Goal: Transaction & Acquisition: Purchase product/service

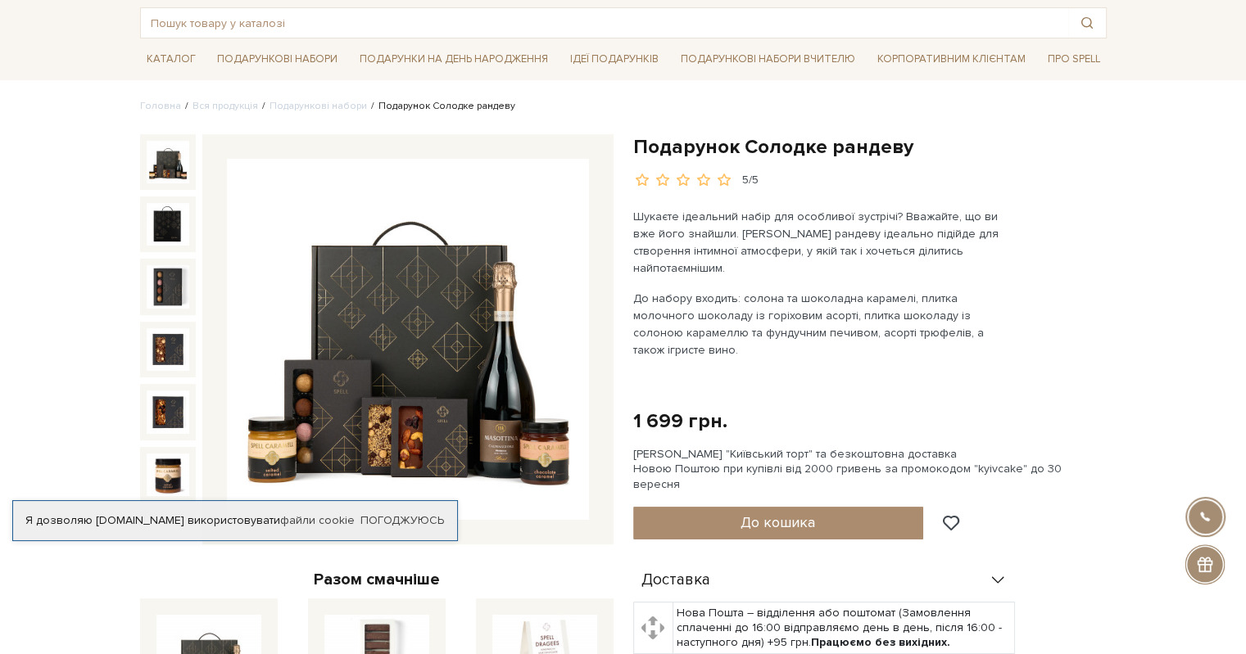
scroll to position [82, 0]
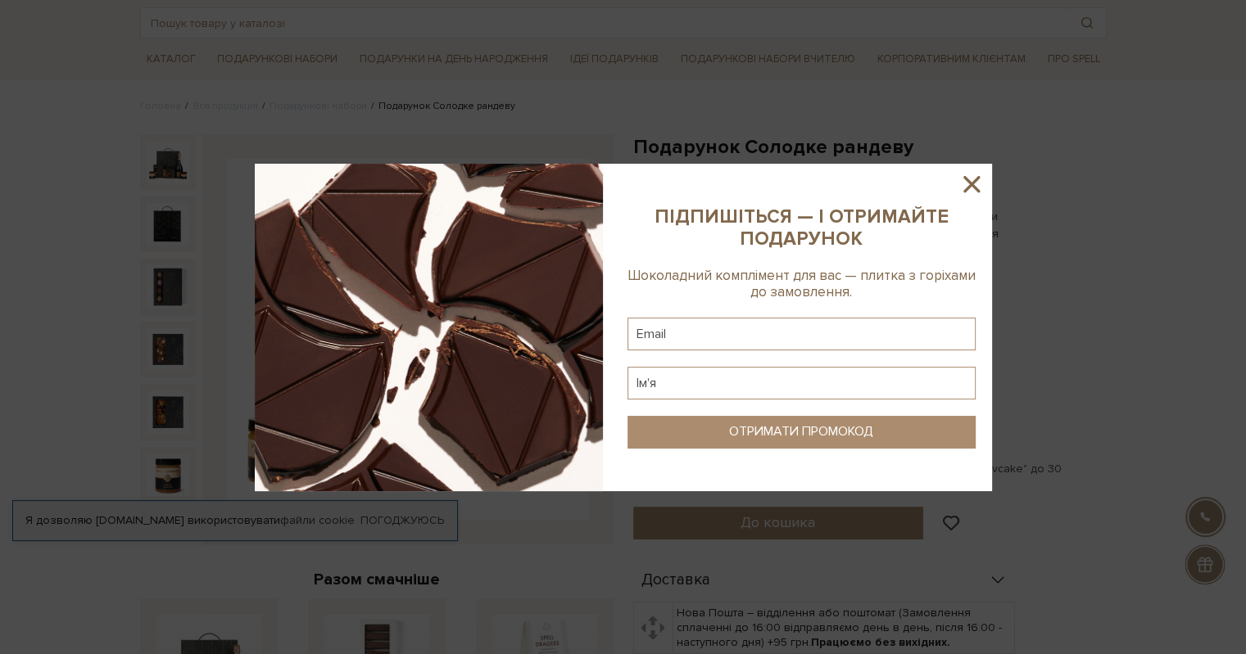
click at [966, 191] on icon at bounding box center [971, 184] width 16 height 16
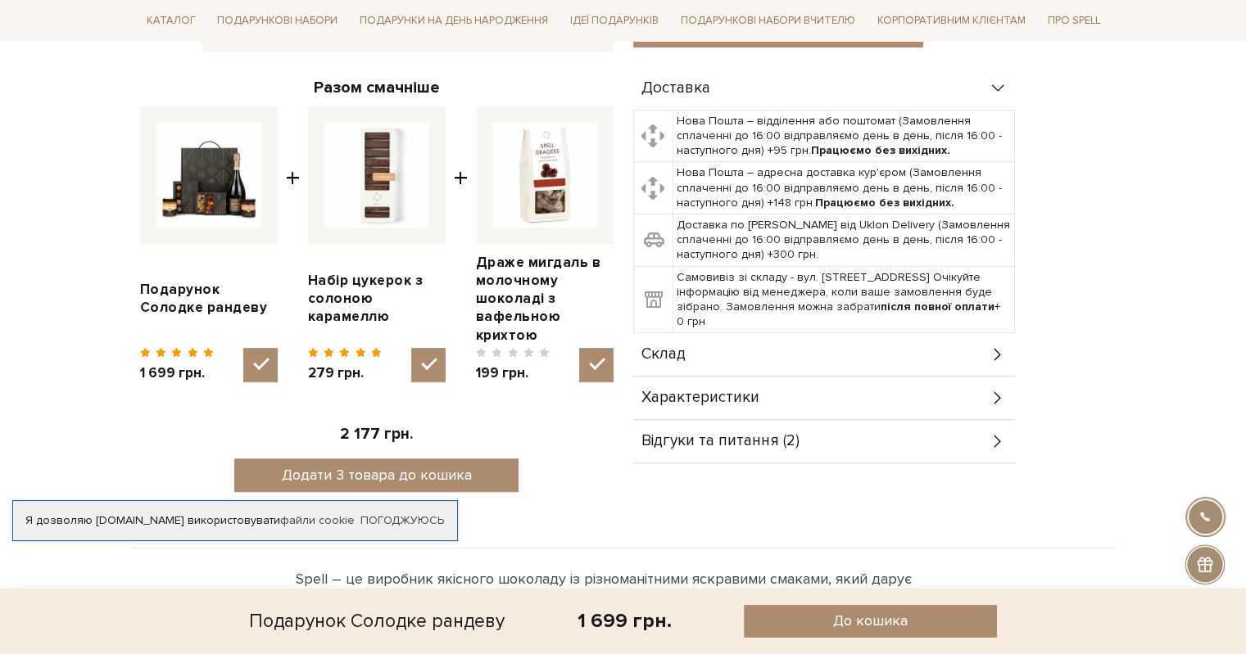
scroll to position [573, 0]
click at [546, 192] on img at bounding box center [544, 176] width 105 height 105
click at [579, 349] on input "checkbox" at bounding box center [596, 366] width 34 height 34
checkbox input "false"
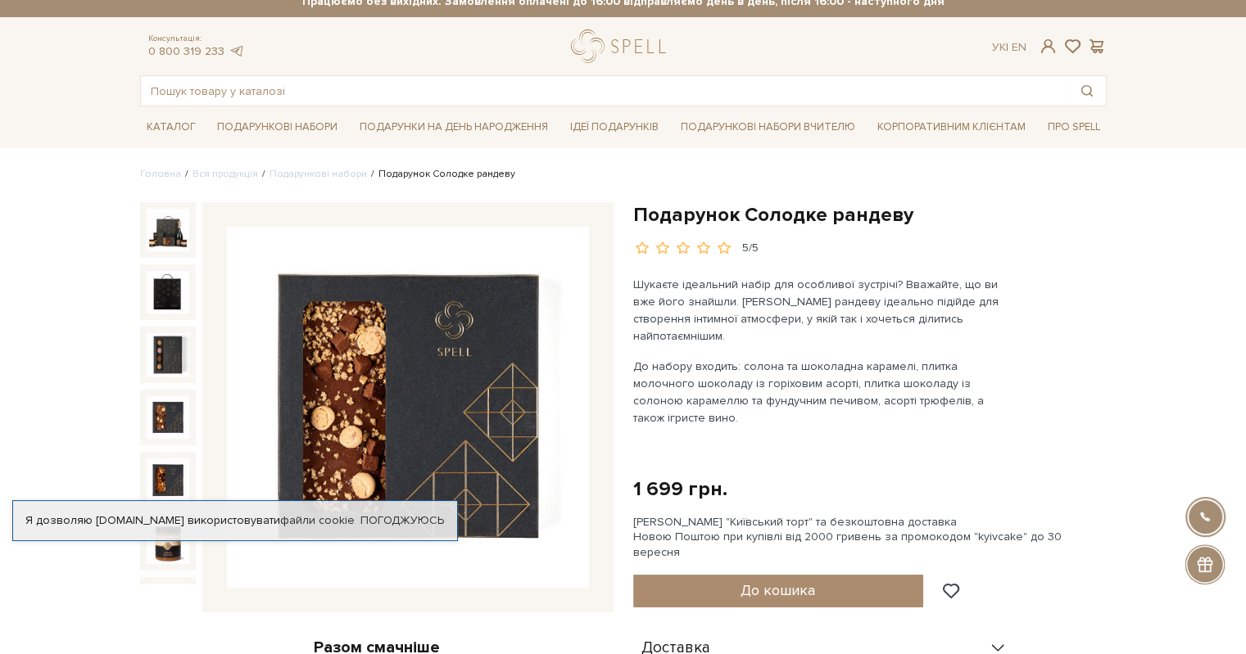
scroll to position [0, 0]
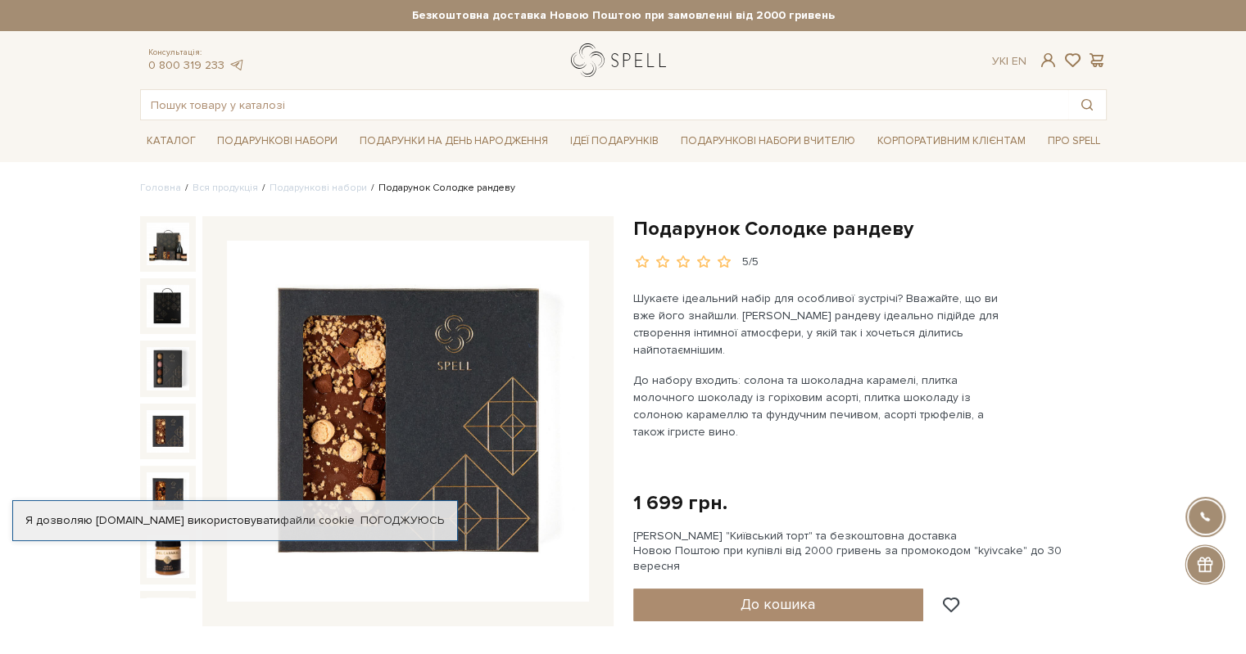
click at [596, 61] on link "logo" at bounding box center [622, 60] width 102 height 34
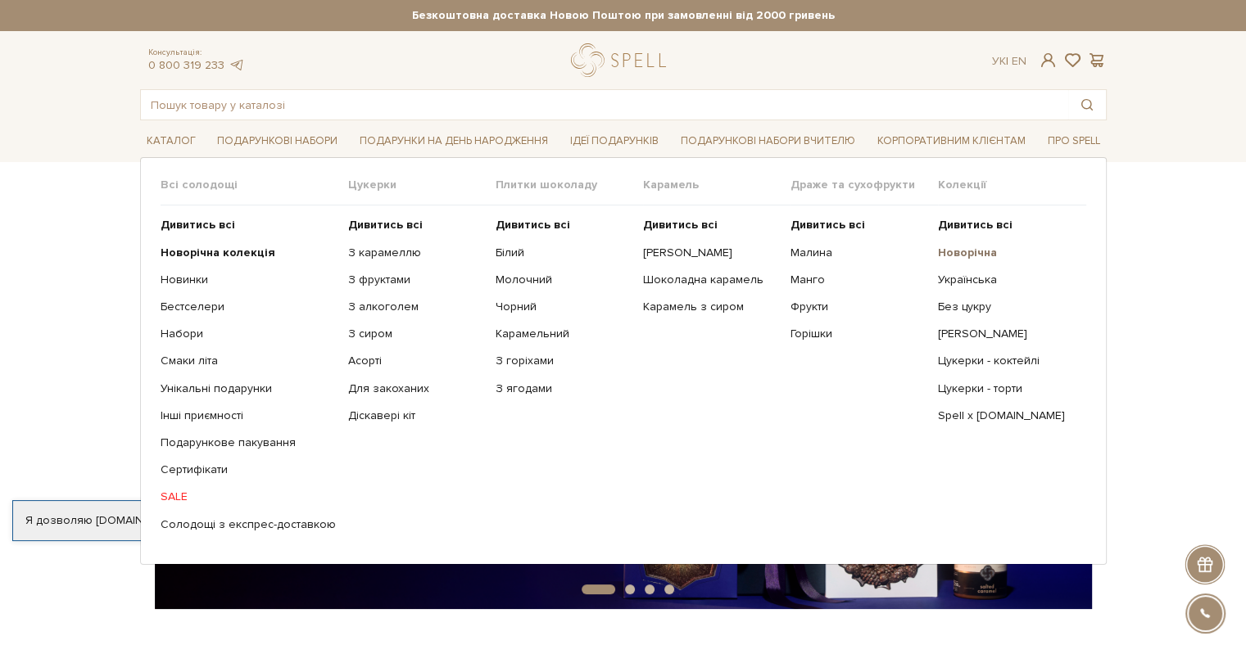
click at [983, 249] on b "Новорічна" at bounding box center [967, 253] width 59 height 14
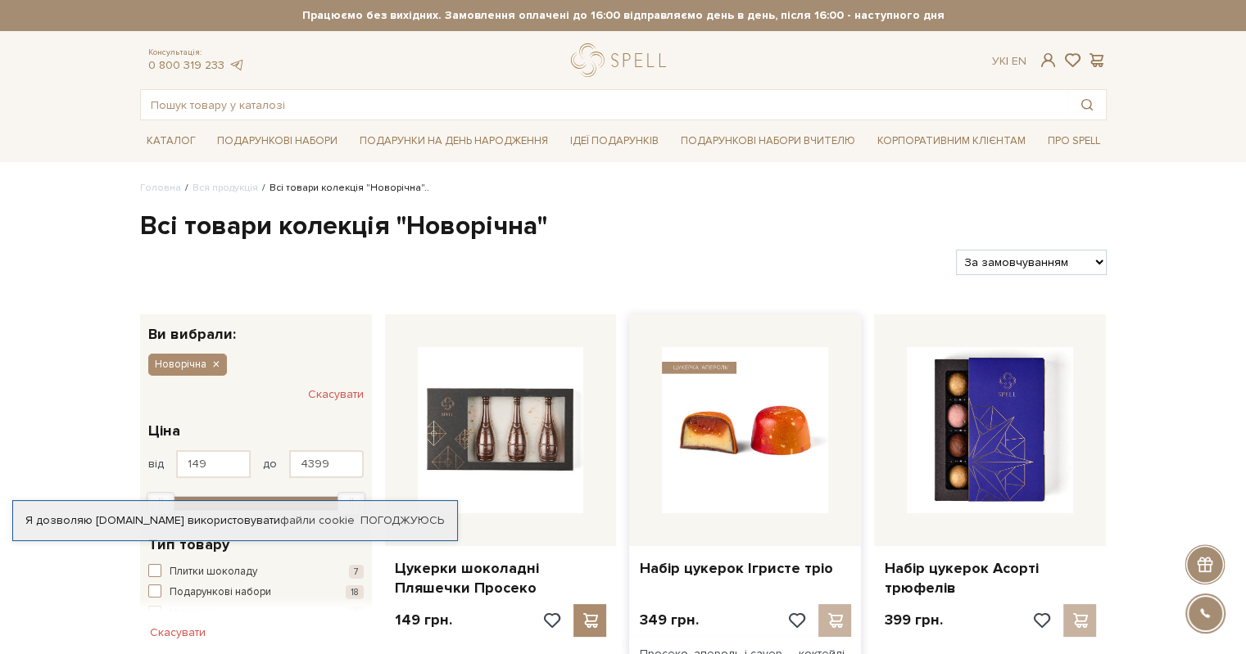
click at [717, 428] on img at bounding box center [745, 430] width 166 height 166
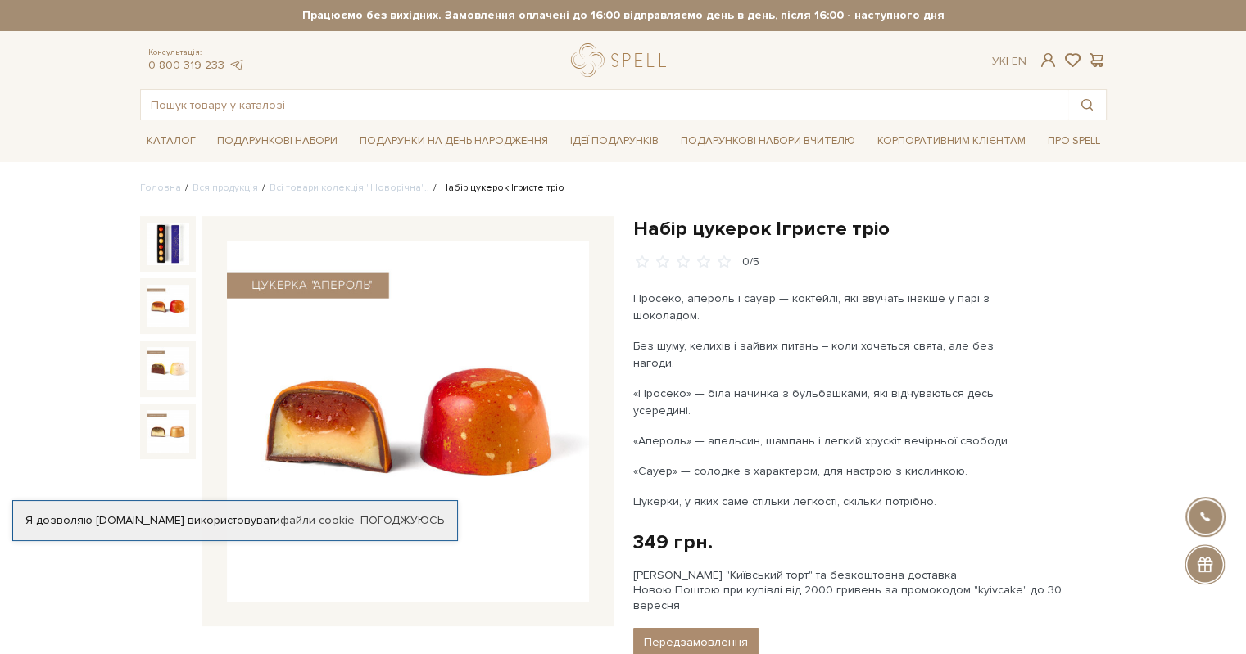
click at [183, 320] on img at bounding box center [168, 306] width 43 height 43
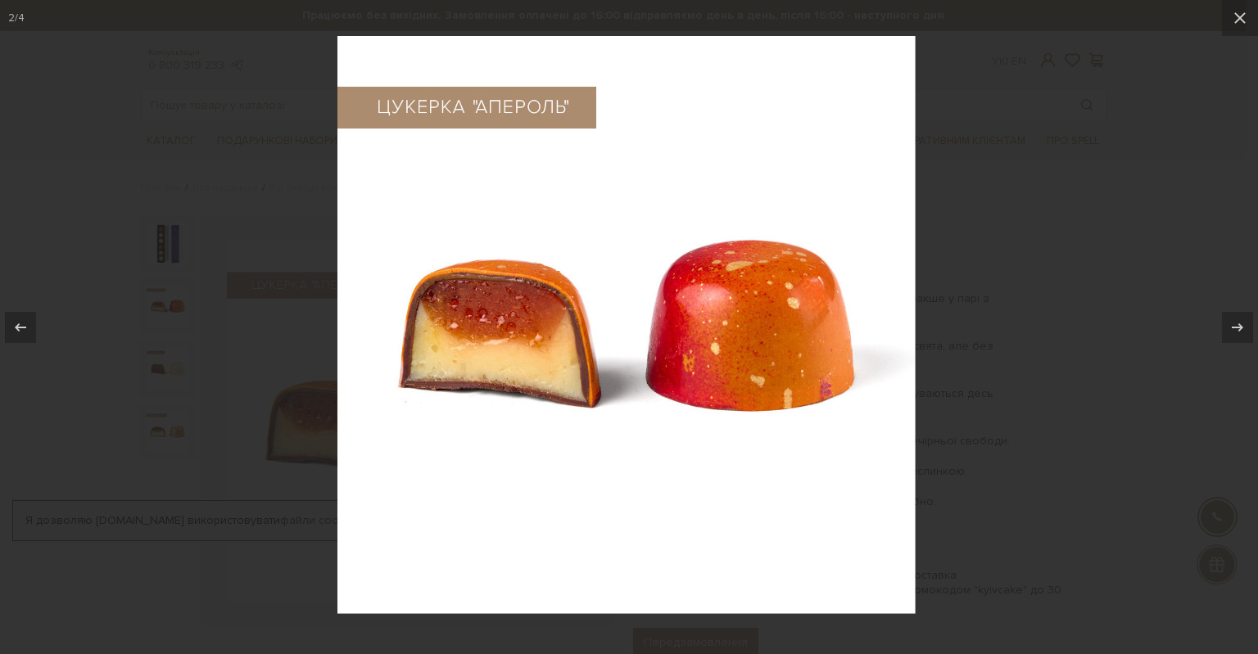
click at [177, 355] on div at bounding box center [629, 327] width 1258 height 654
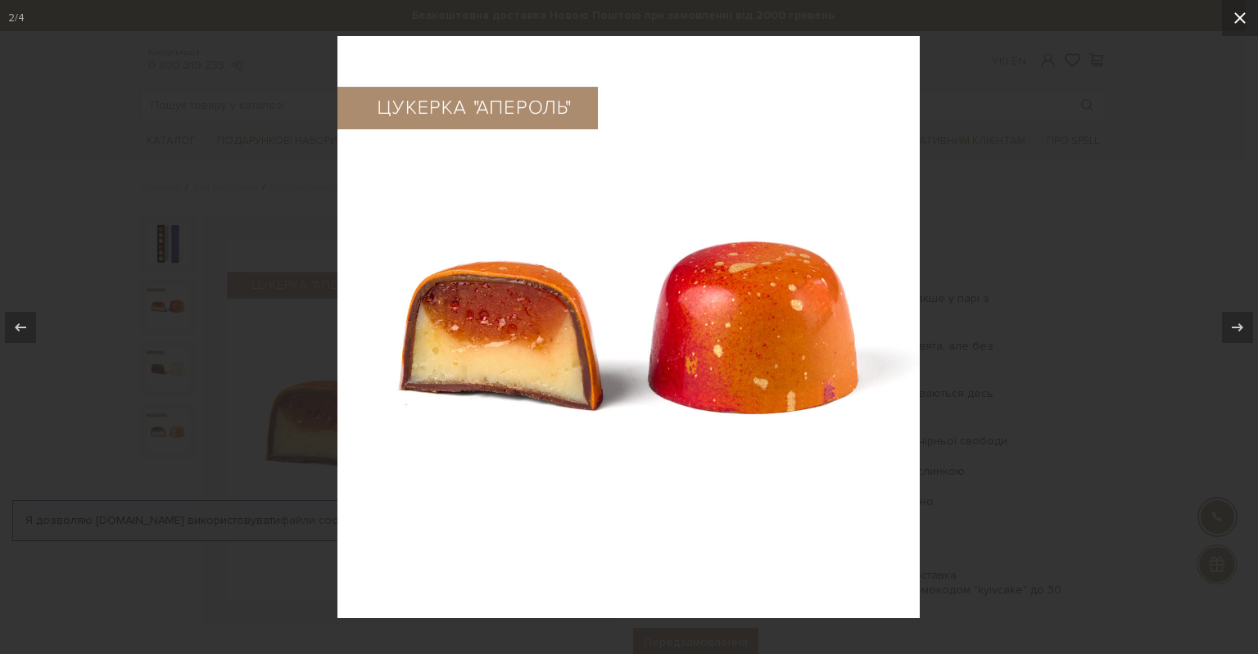
click at [1228, 16] on button at bounding box center [1240, 18] width 36 height 36
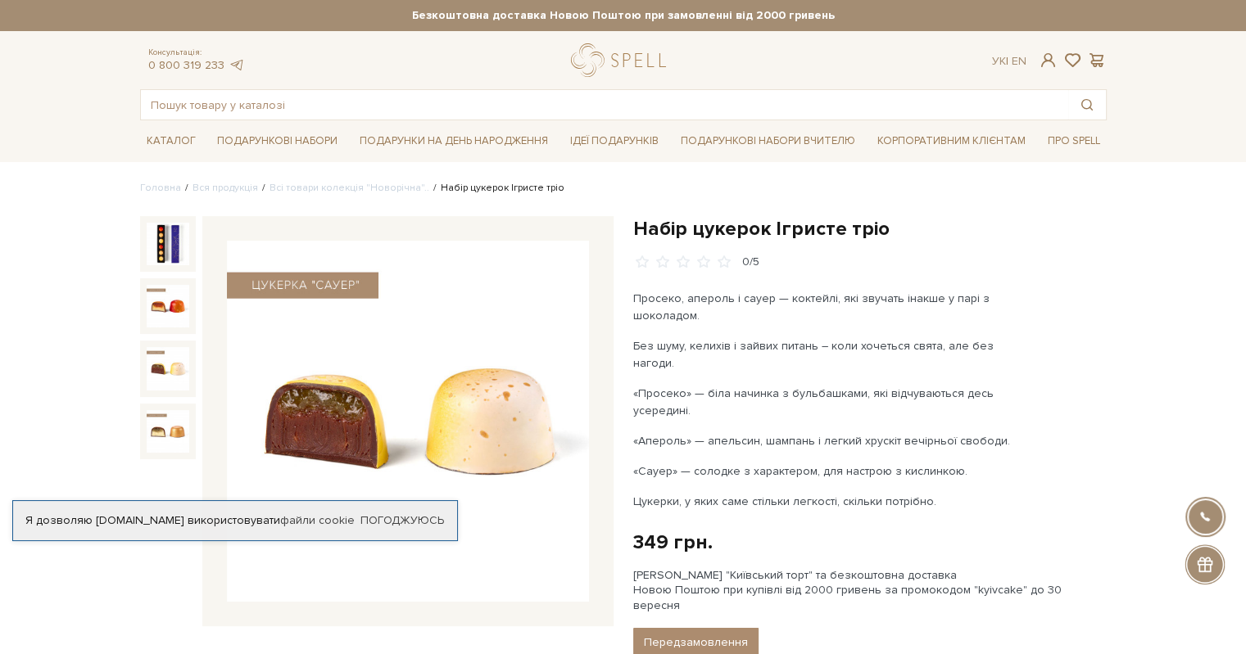
click at [187, 366] on img at bounding box center [168, 368] width 43 height 43
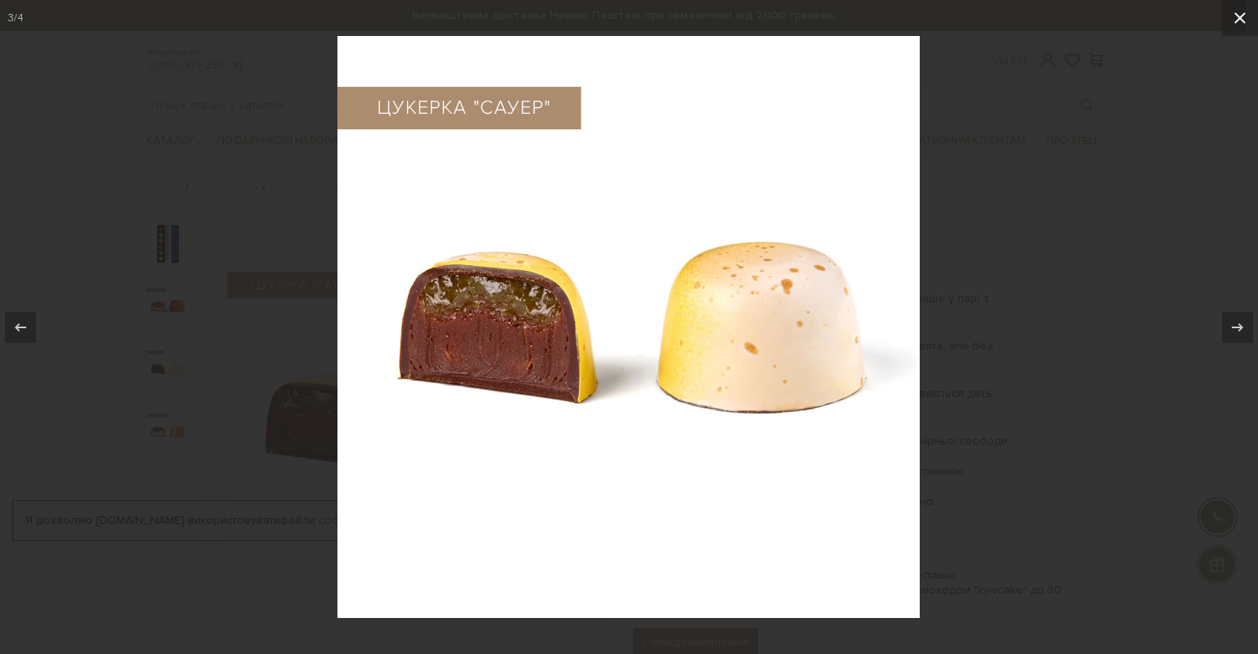
click at [1237, 20] on icon at bounding box center [1239, 17] width 11 height 11
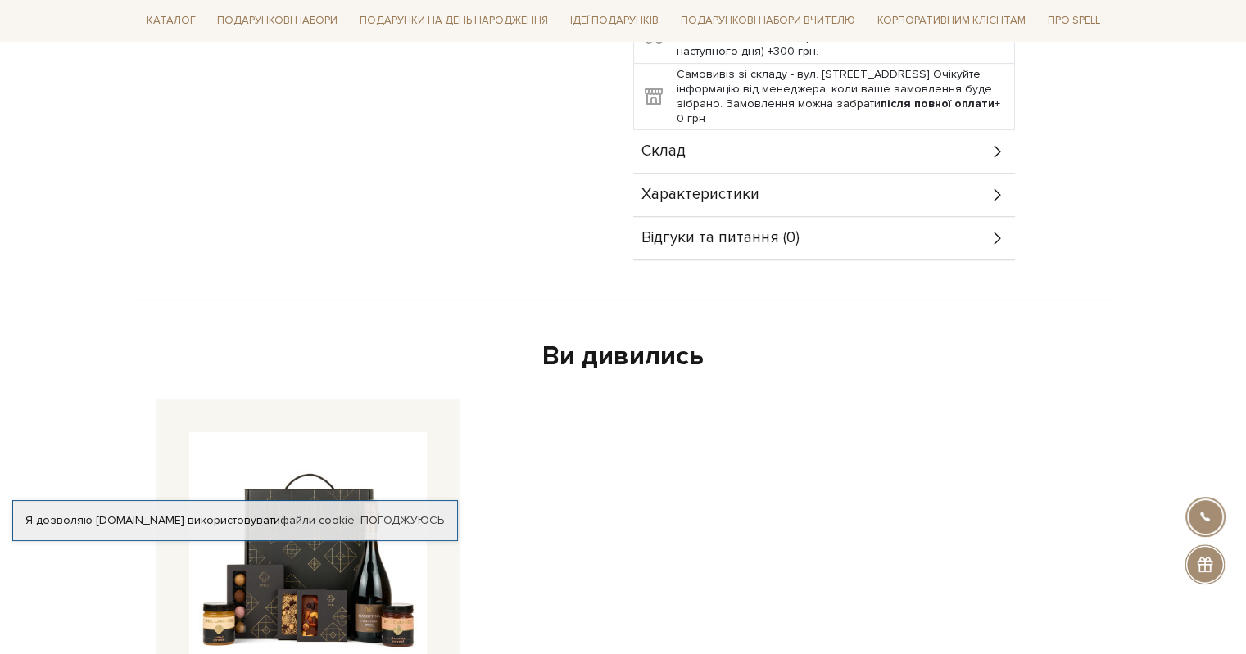
scroll to position [819, 0]
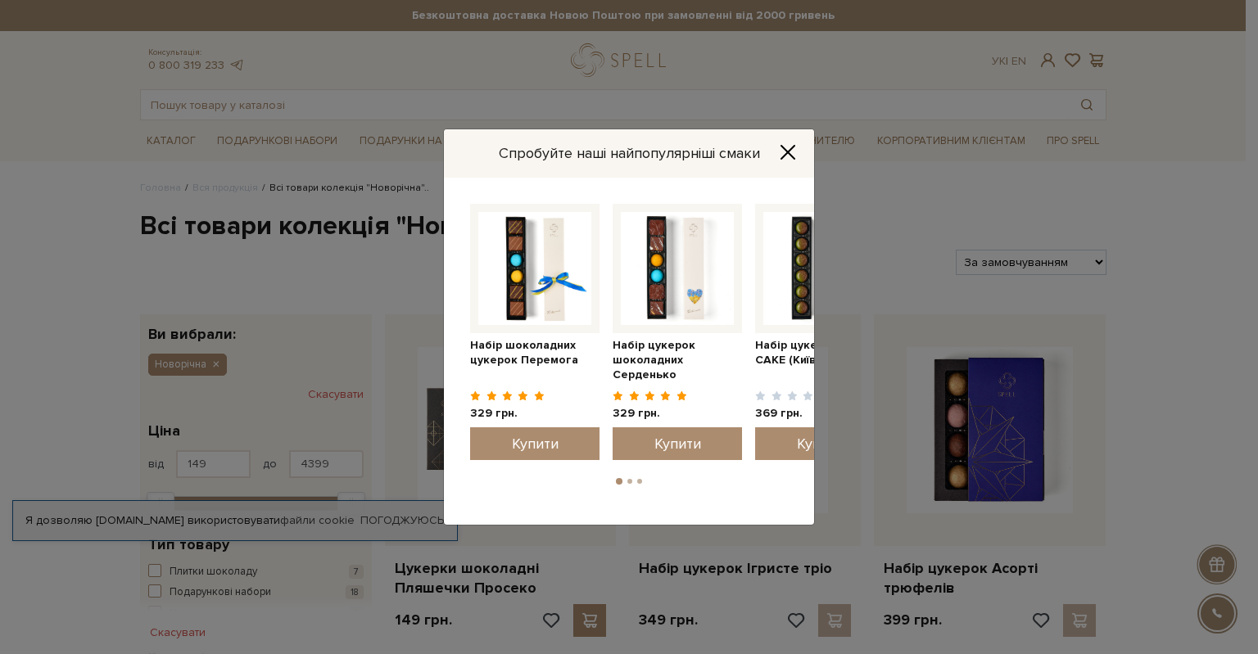
click at [783, 151] on icon "Close" at bounding box center [788, 152] width 16 height 16
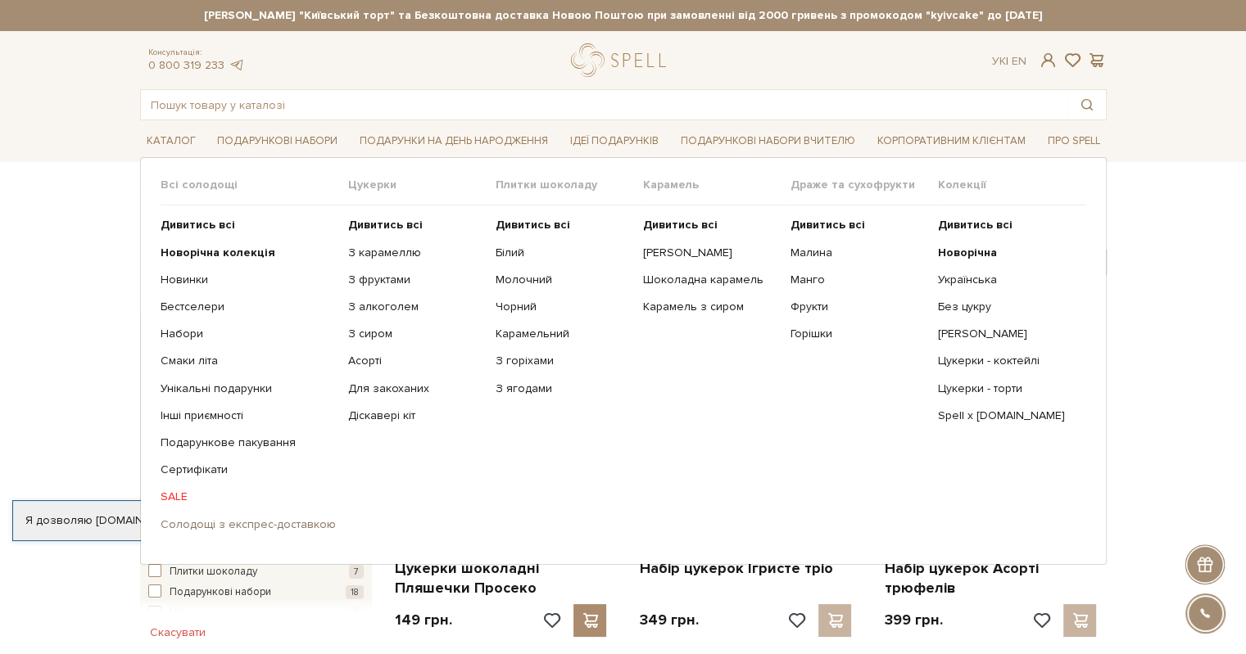
click at [242, 523] on link "Солодощі з експрес-доставкою" at bounding box center [248, 525] width 175 height 15
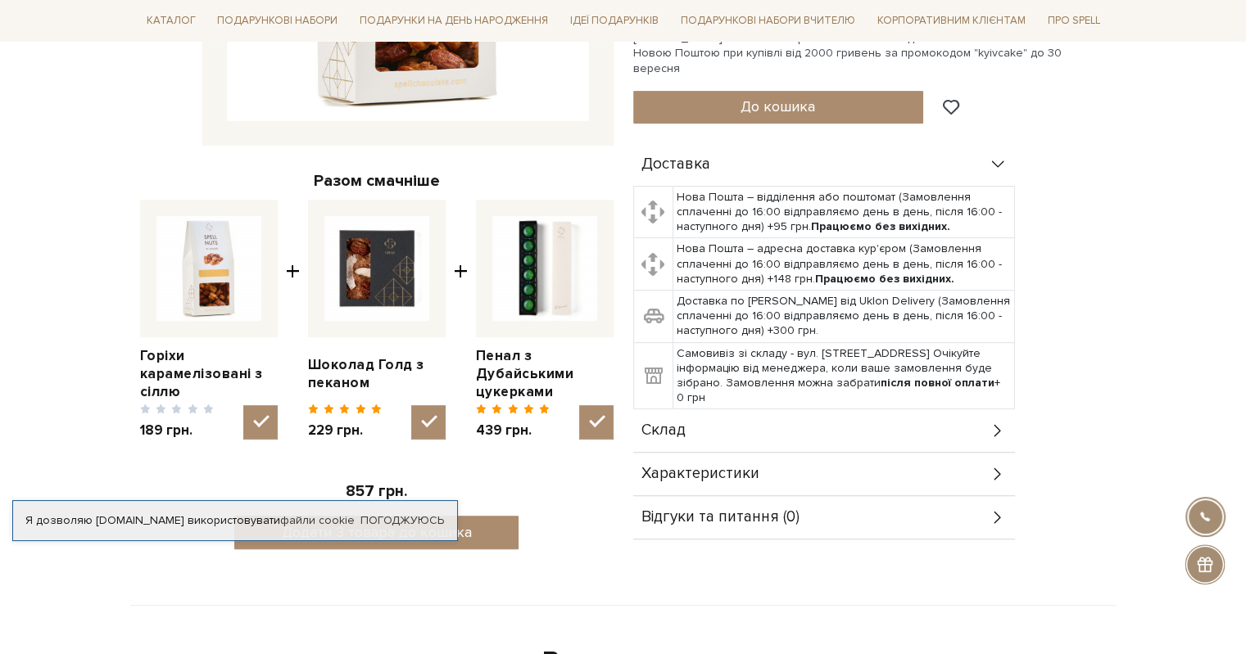
scroll to position [491, 0]
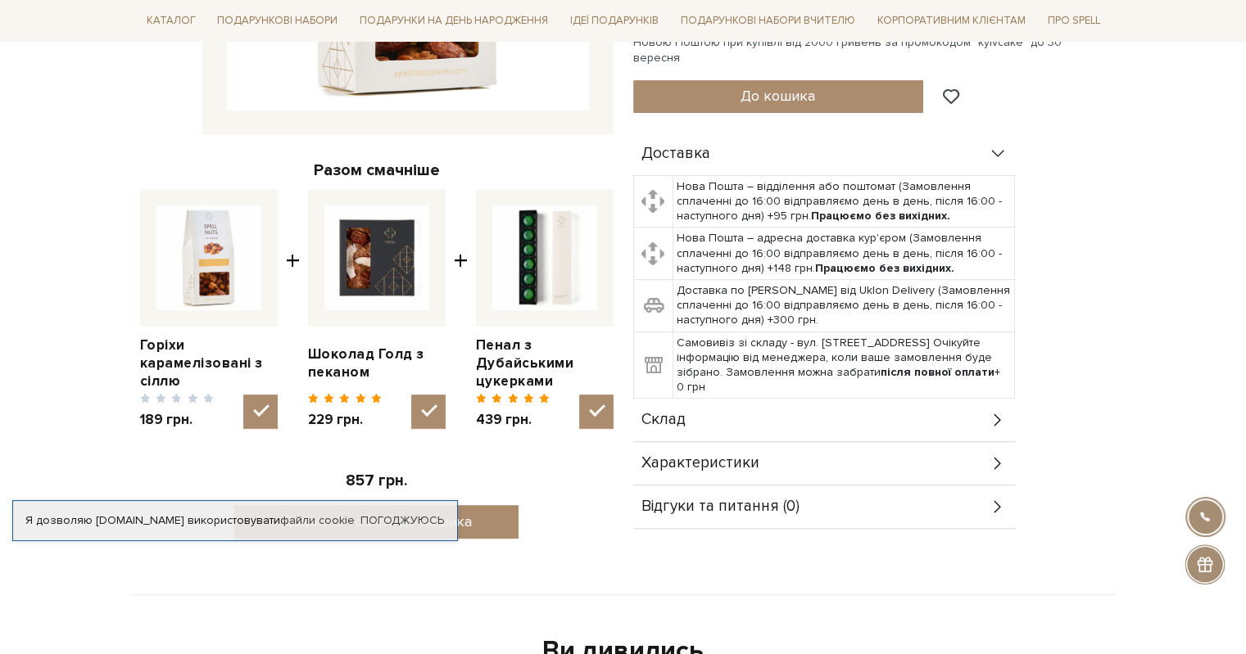
click at [570, 283] on img at bounding box center [544, 258] width 105 height 105
click at [579, 395] on input "checkbox" at bounding box center [596, 412] width 34 height 34
click at [522, 285] on img at bounding box center [544, 258] width 105 height 105
click at [579, 395] on input "checkbox" at bounding box center [596, 412] width 34 height 34
click at [522, 285] on img at bounding box center [544, 258] width 105 height 105
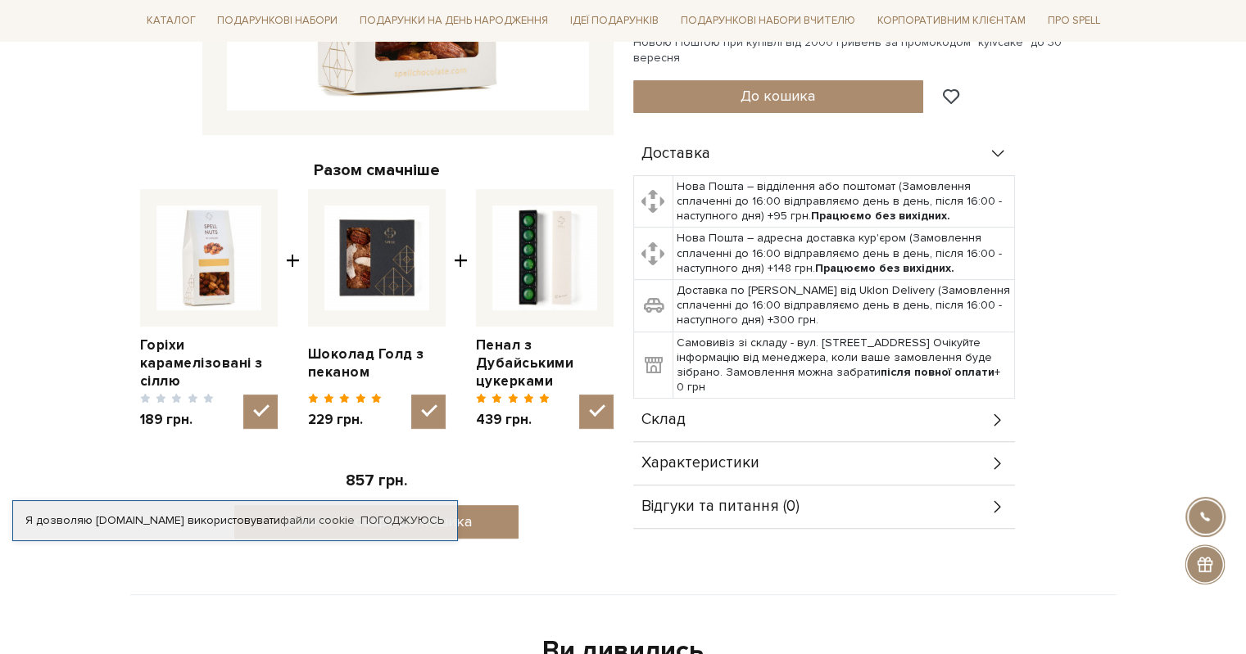
click at [579, 395] on input "checkbox" at bounding box center [596, 412] width 34 height 34
click at [522, 285] on img at bounding box center [544, 258] width 105 height 105
click at [579, 395] on input "checkbox" at bounding box center [596, 412] width 34 height 34
click at [522, 285] on img at bounding box center [544, 258] width 105 height 105
click at [579, 395] on input "checkbox" at bounding box center [596, 412] width 34 height 34
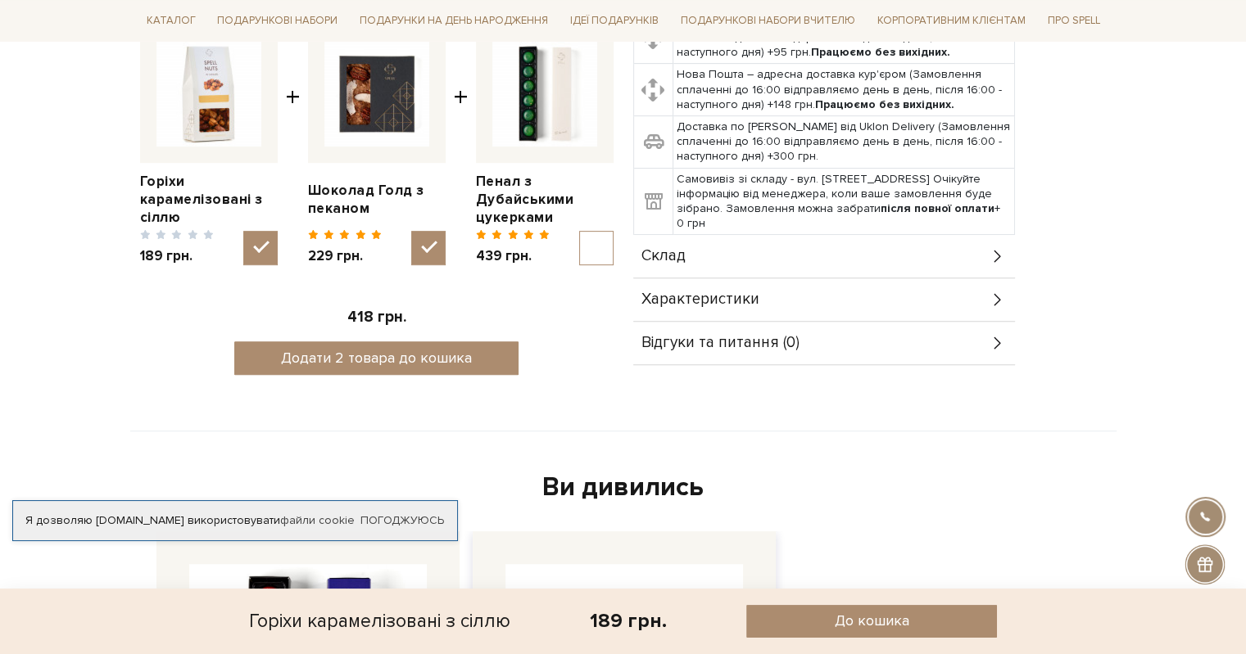
scroll to position [573, 0]
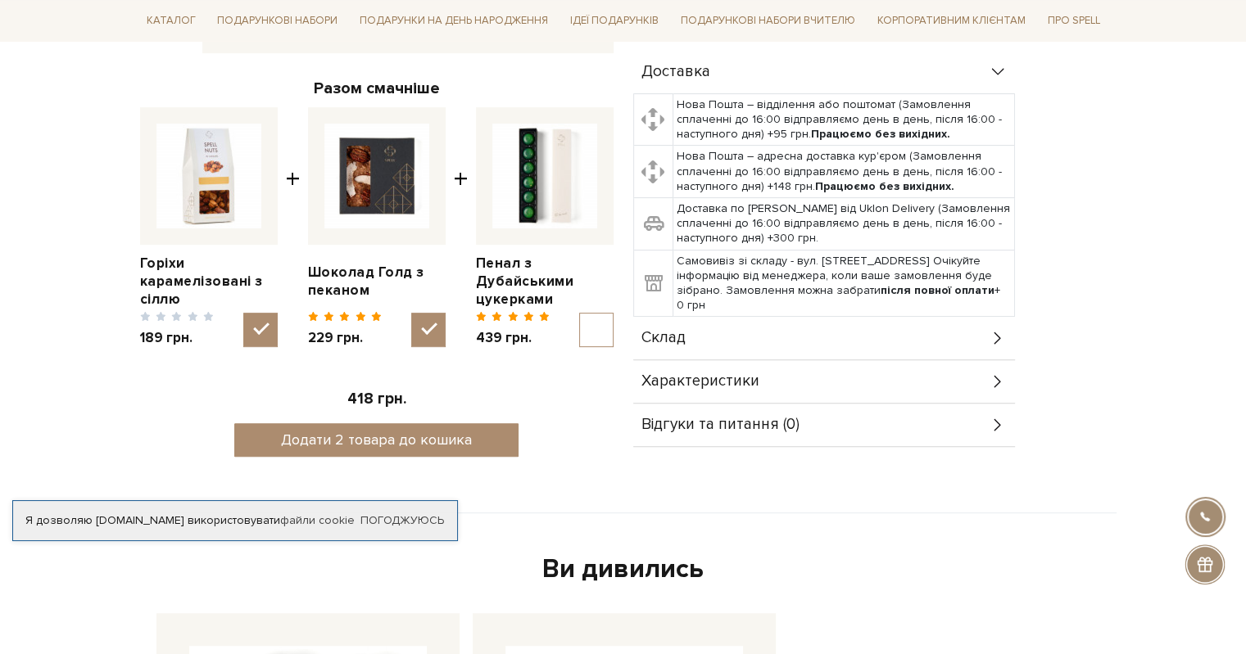
click at [590, 327] on input "checkbox" at bounding box center [596, 330] width 34 height 34
checkbox input "true"
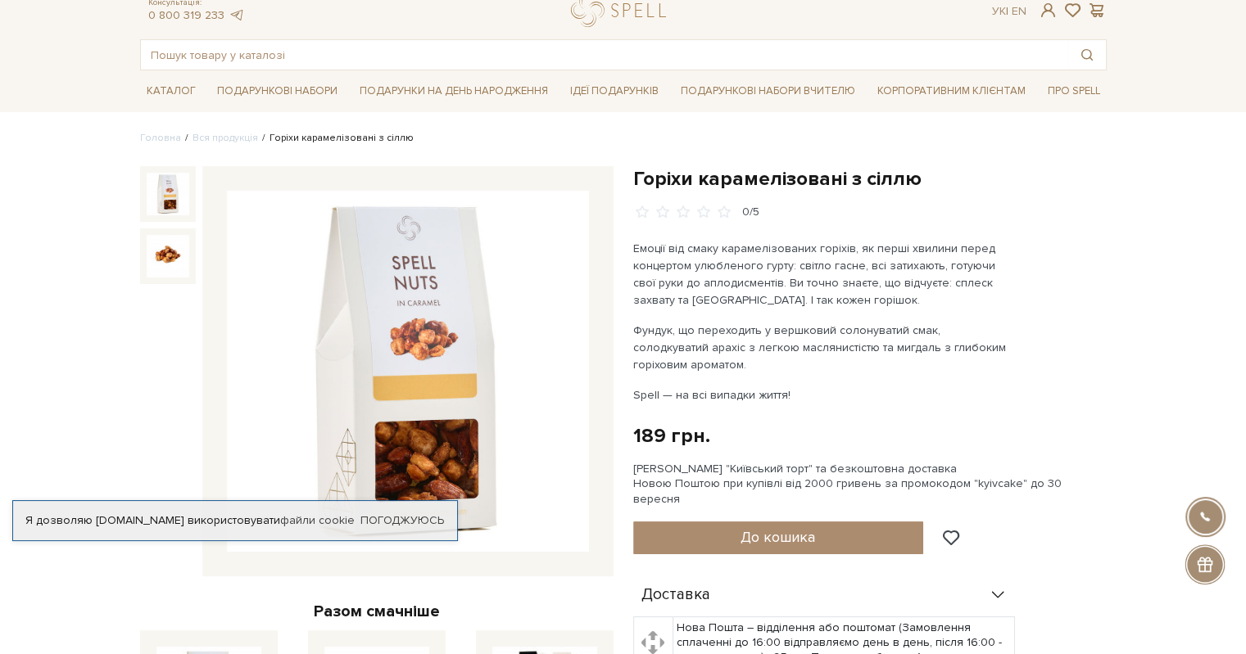
scroll to position [0, 0]
